Goal: Task Accomplishment & Management: Use online tool/utility

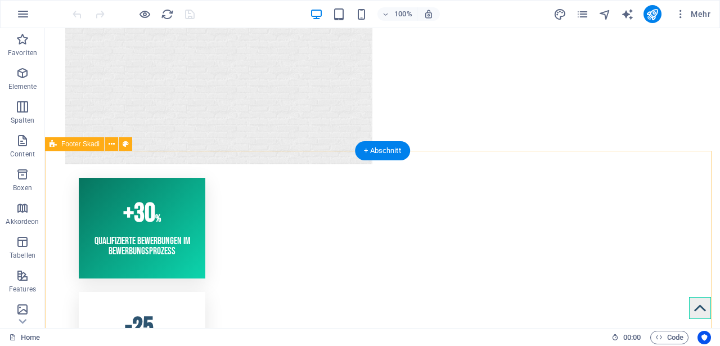
scroll to position [1518, 0]
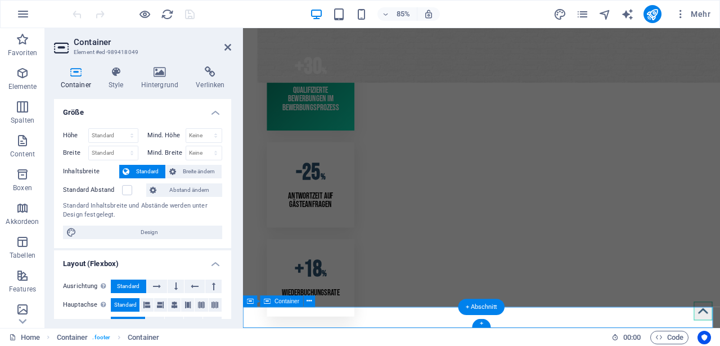
scroll to position [1458, 0]
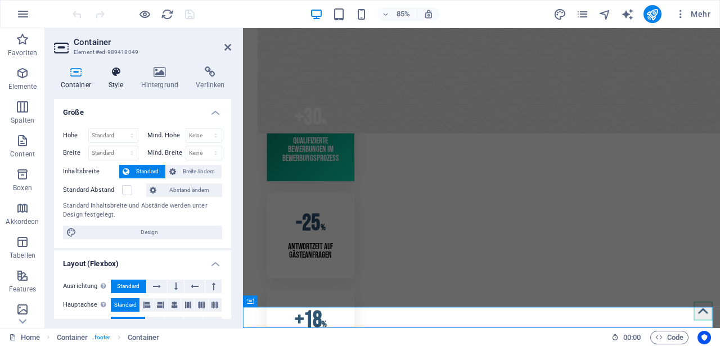
click at [117, 75] on icon at bounding box center [116, 71] width 28 height 11
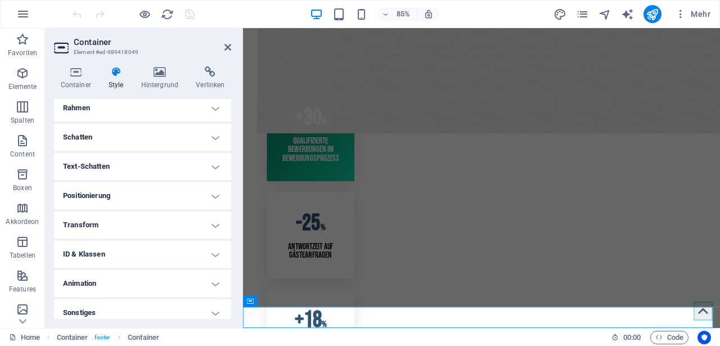
scroll to position [264, 0]
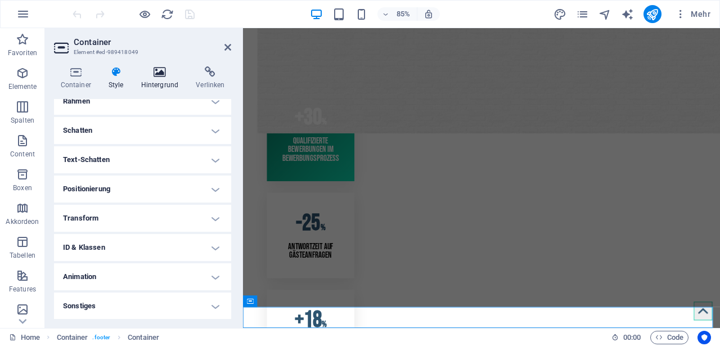
click at [164, 79] on h4 "Hintergrund" at bounding box center [161, 78] width 55 height 24
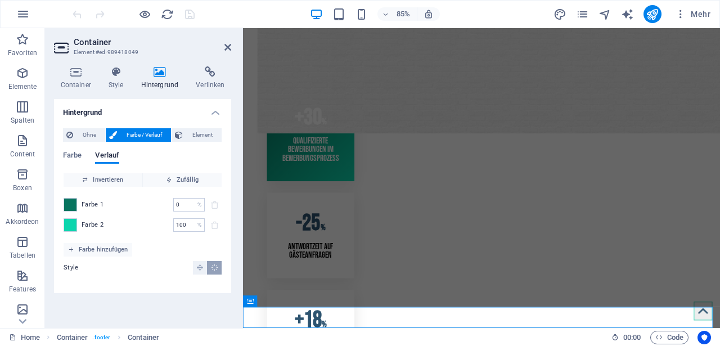
click at [85, 205] on span "Farbe 1" at bounding box center [93, 204] width 22 height 9
click at [73, 204] on span at bounding box center [70, 205] width 12 height 12
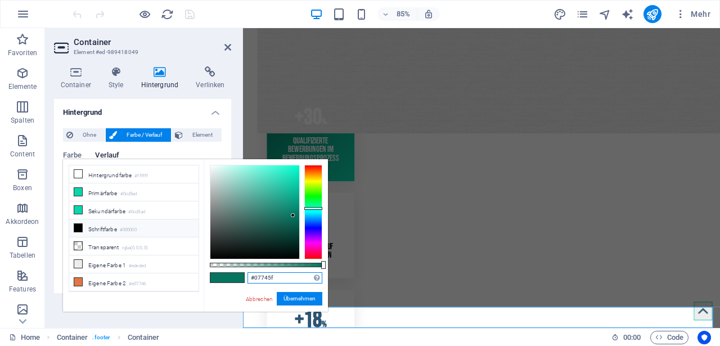
click at [280, 279] on input "#07745f" at bounding box center [284, 277] width 75 height 11
click at [256, 300] on link "Abbrechen" at bounding box center [259, 299] width 29 height 8
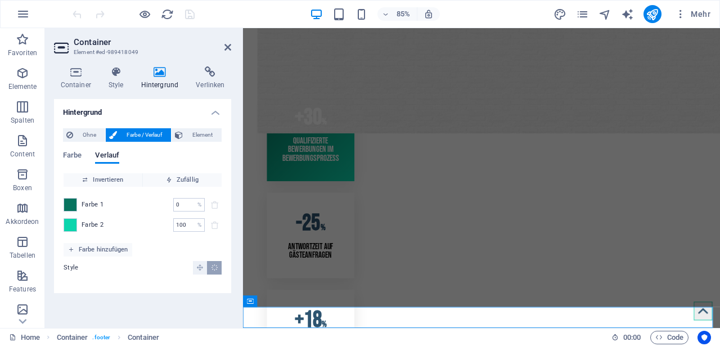
click at [87, 224] on span "Farbe 2" at bounding box center [93, 224] width 22 height 9
click at [74, 225] on span at bounding box center [70, 225] width 12 height 12
type input "#0cd5ad"
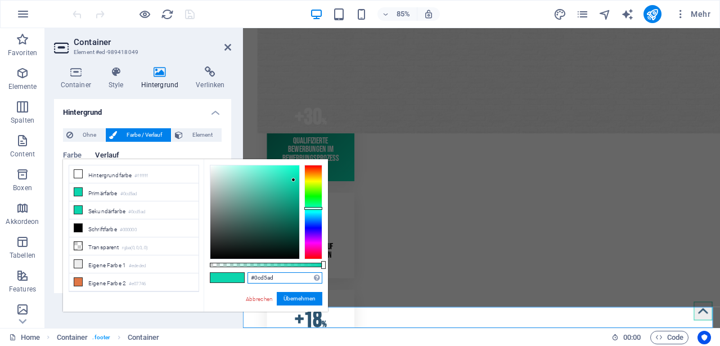
click at [294, 279] on input "#0cd5ad" at bounding box center [284, 277] width 75 height 11
click at [260, 297] on link "Abbrechen" at bounding box center [259, 299] width 29 height 8
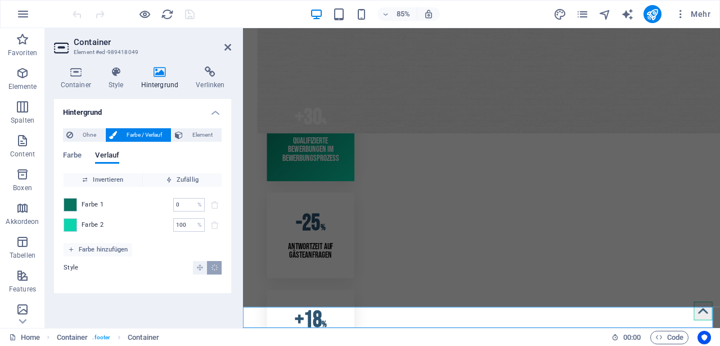
click at [193, 151] on div "Farbe Verlauf" at bounding box center [142, 161] width 159 height 21
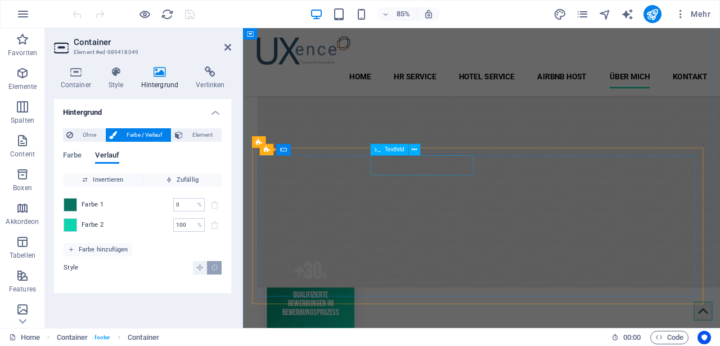
scroll to position [1176, 0]
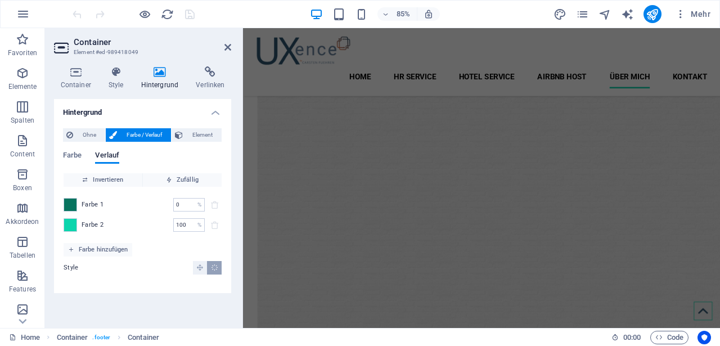
click at [205, 49] on h3 "Element #ed-989418049" at bounding box center [141, 52] width 135 height 10
drag, startPoint x: 228, startPoint y: 48, endPoint x: 181, endPoint y: 22, distance: 53.9
click at [228, 48] on icon at bounding box center [227, 47] width 7 height 9
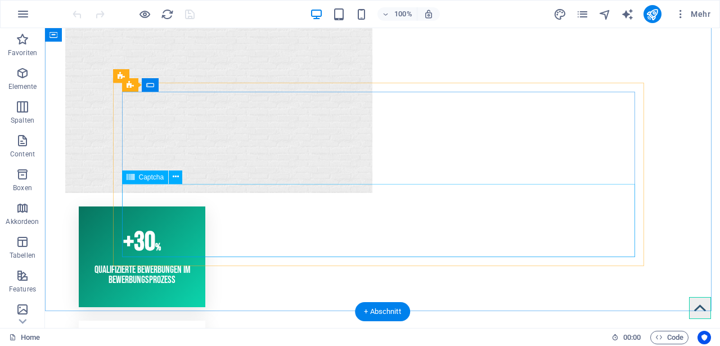
scroll to position [1518, 0]
